Goal: Find specific page/section: Find specific page/section

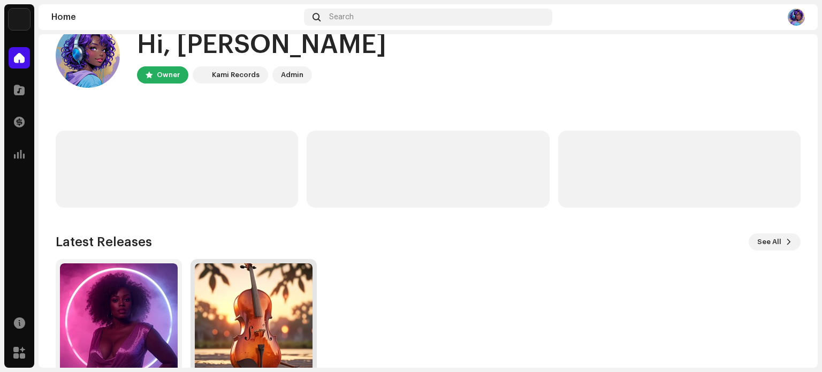
scroll to position [90, 0]
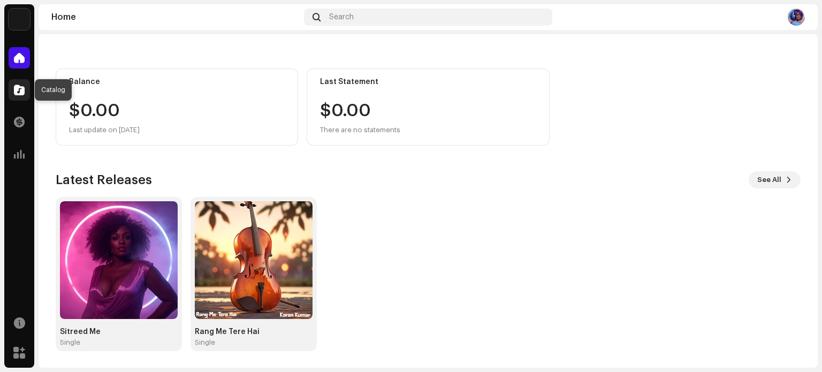
click at [24, 89] on span at bounding box center [19, 90] width 11 height 9
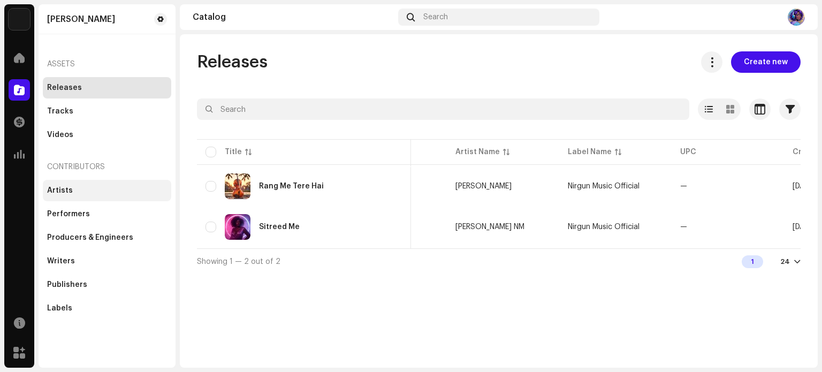
scroll to position [0, 55]
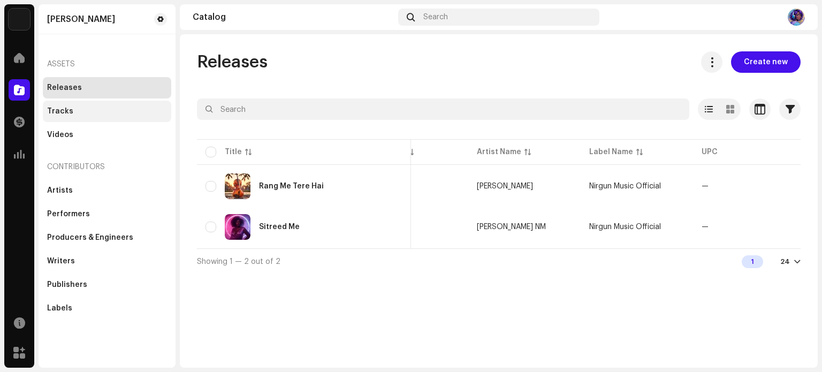
click at [70, 111] on div "Tracks" at bounding box center [60, 111] width 26 height 9
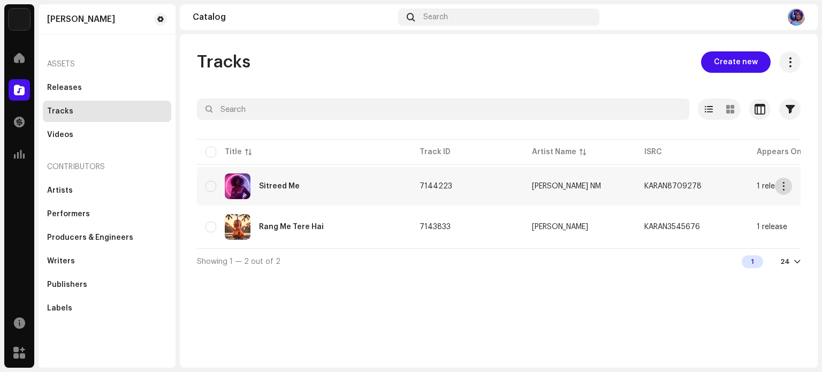
click at [783, 186] on span "button" at bounding box center [784, 186] width 8 height 9
